Goal: Check status: Check status

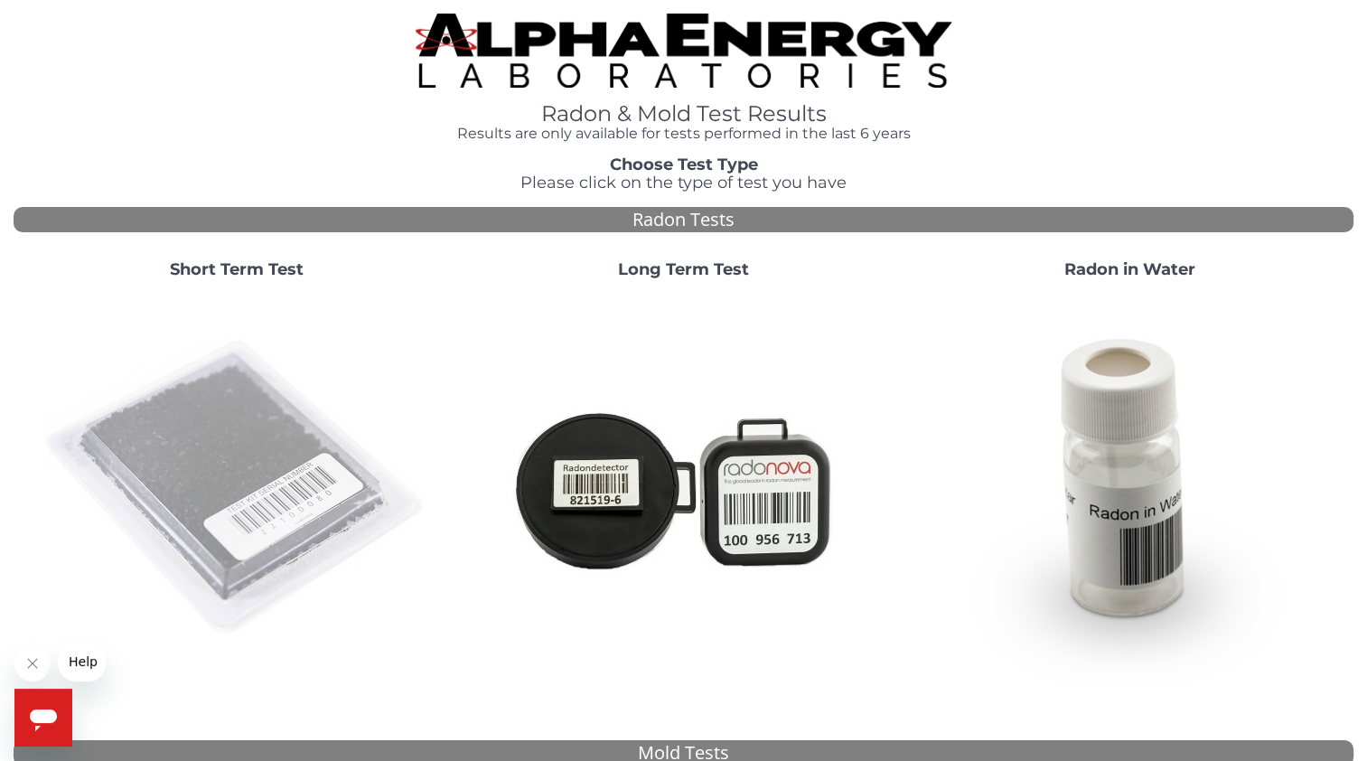
click at [314, 441] on img at bounding box center [236, 488] width 389 height 389
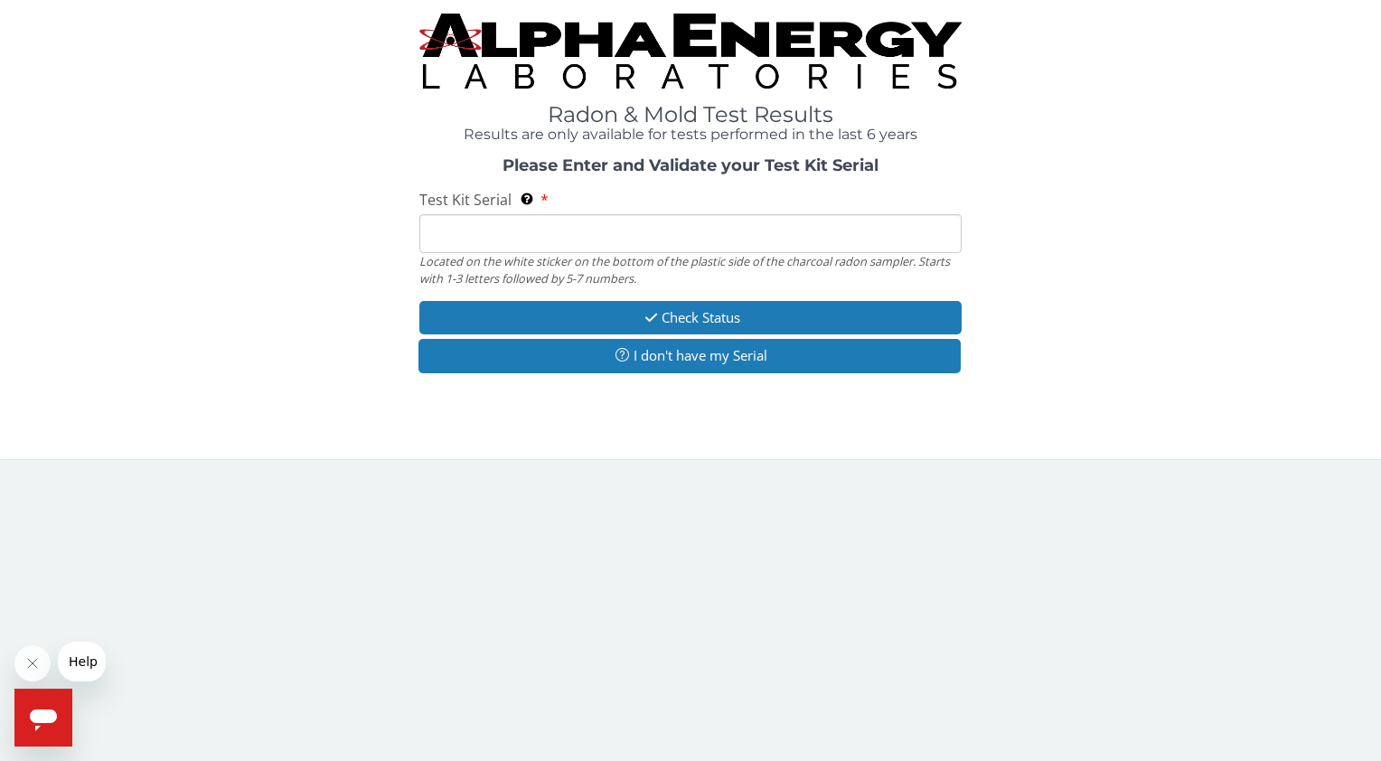
click at [595, 245] on input "Test Kit Serial Located on the white sticker on the bottom of the plastic side …" at bounding box center [689, 233] width 541 height 39
paste input "RA198842"
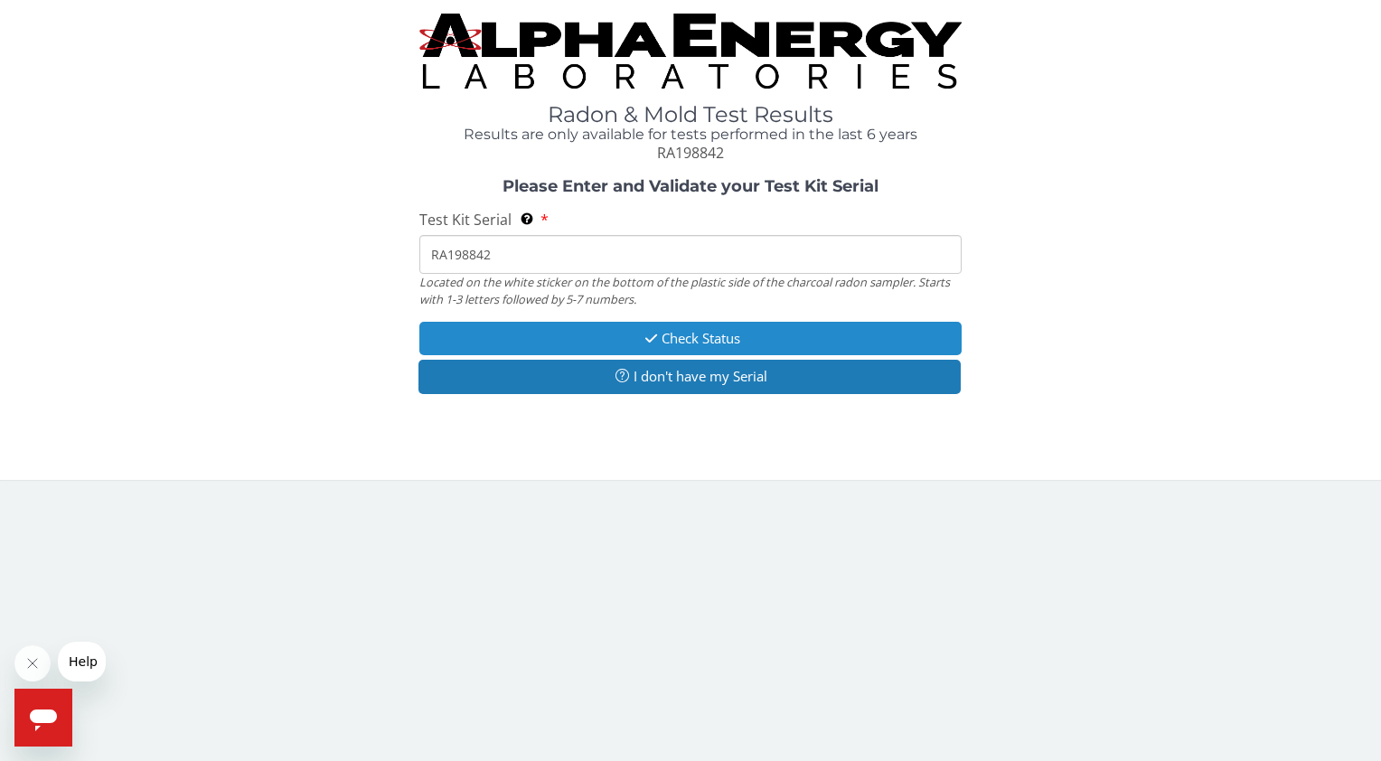
type input "RA198842"
click at [646, 342] on icon "button" at bounding box center [651, 339] width 21 height 14
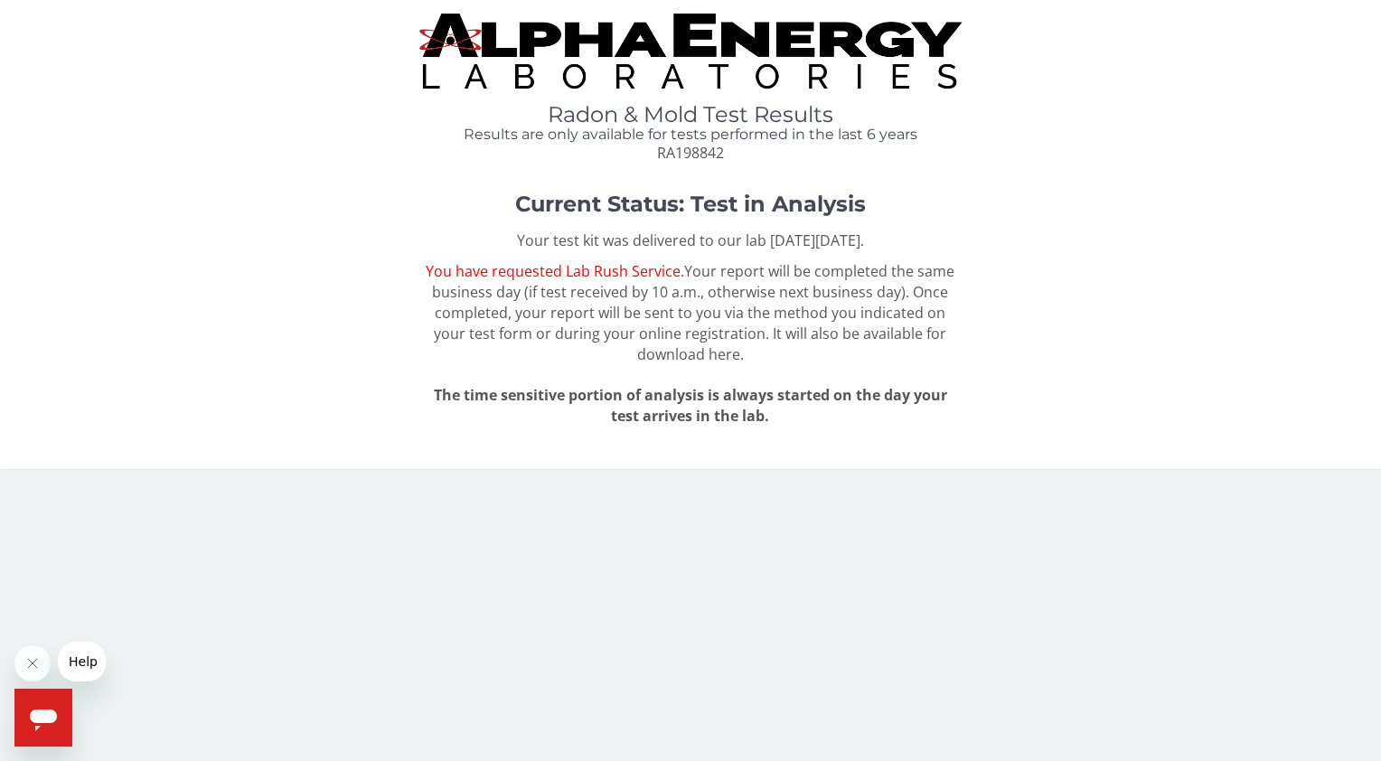
click at [1022, 267] on div "Current Status: Test in Analysis Your test kit was delivered to our lab [DATE][…" at bounding box center [691, 317] width 1354 height 249
click at [1092, 107] on div "Radon & Mold Test Results Results are only available for tests performed in the…" at bounding box center [691, 89] width 1354 height 150
click at [1031, 155] on div "Radon & Mold Test Results Results are only available for tests performed in the…" at bounding box center [691, 89] width 1354 height 150
